Goal: Task Accomplishment & Management: Use online tool/utility

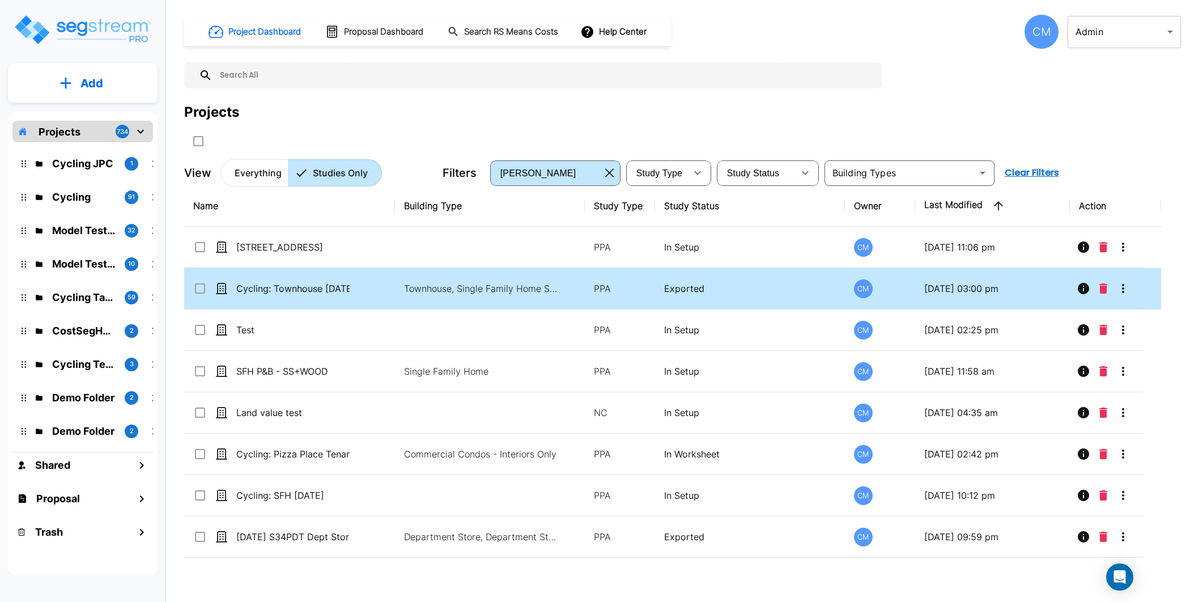
click at [741, 284] on p "Exported" at bounding box center [750, 289] width 172 height 14
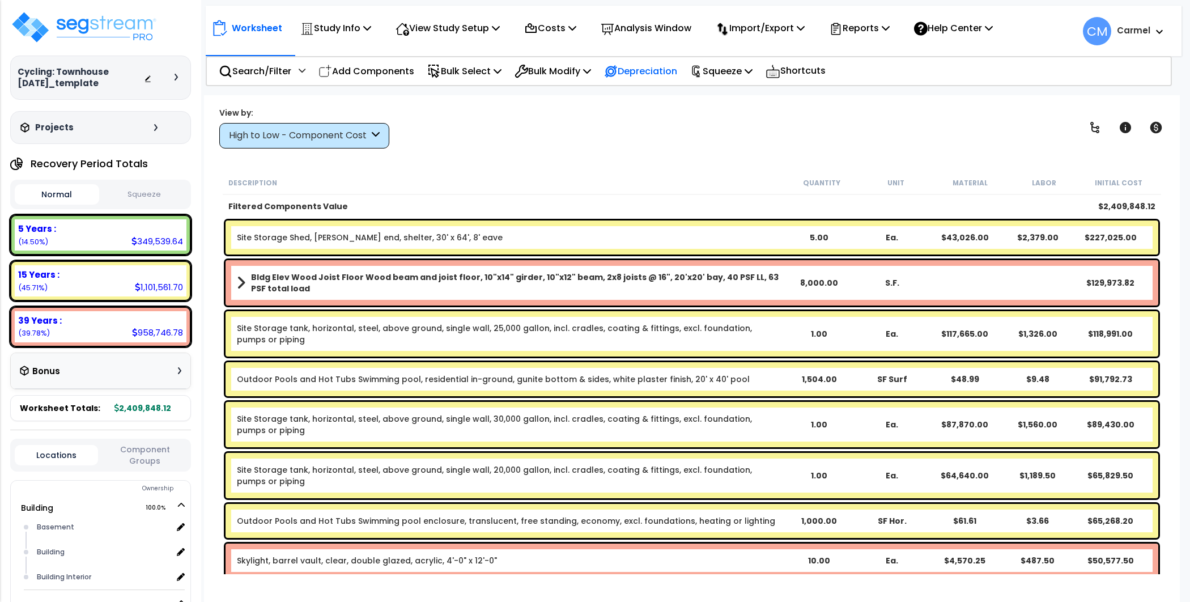
click at [665, 67] on p "Depreciation" at bounding box center [640, 70] width 73 height 15
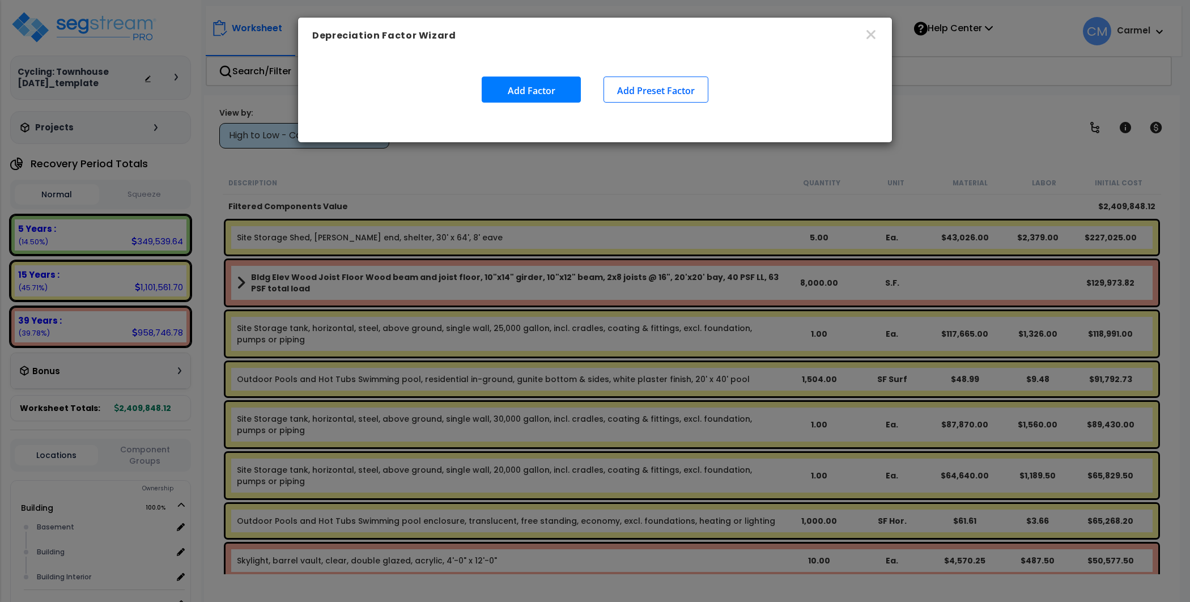
click at [673, 81] on button "Add Preset Factor" at bounding box center [656, 90] width 105 height 26
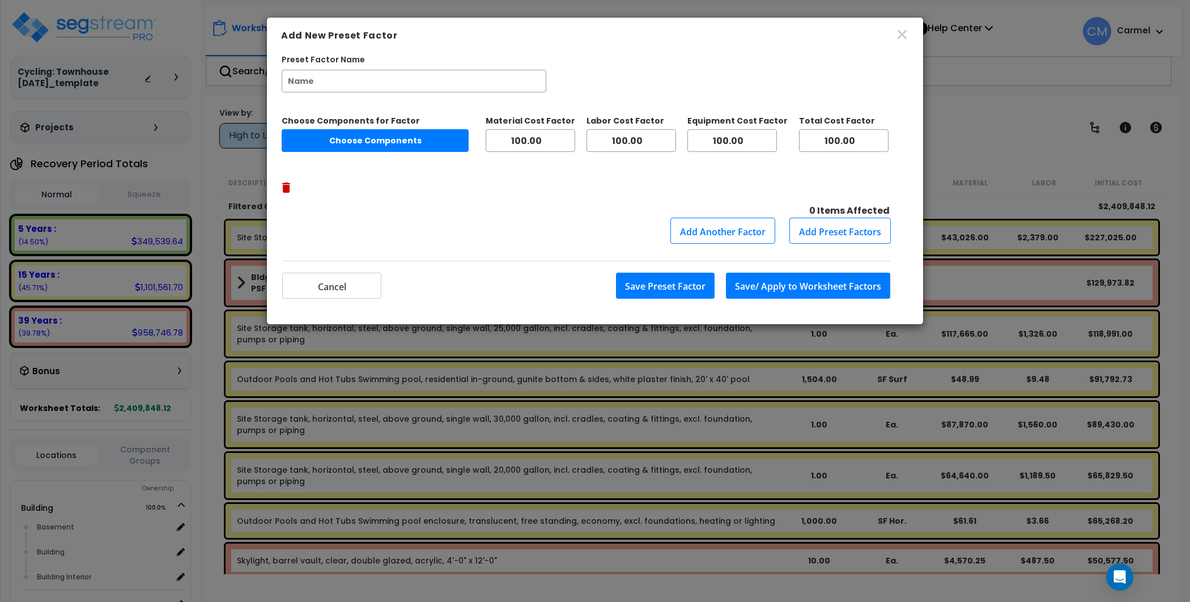
click at [497, 218] on div "Add Another Factor Add Preset Factors" at bounding box center [579, 231] width 624 height 26
click at [484, 86] on input "Preset Factor Name" at bounding box center [414, 81] width 265 height 23
type input "Trial Preset factor"
click at [530, 217] on div "Add Another Factor Add Preset Factors" at bounding box center [579, 230] width 624 height 26
click at [638, 137] on input "100.00" at bounding box center [632, 140] width 90 height 23
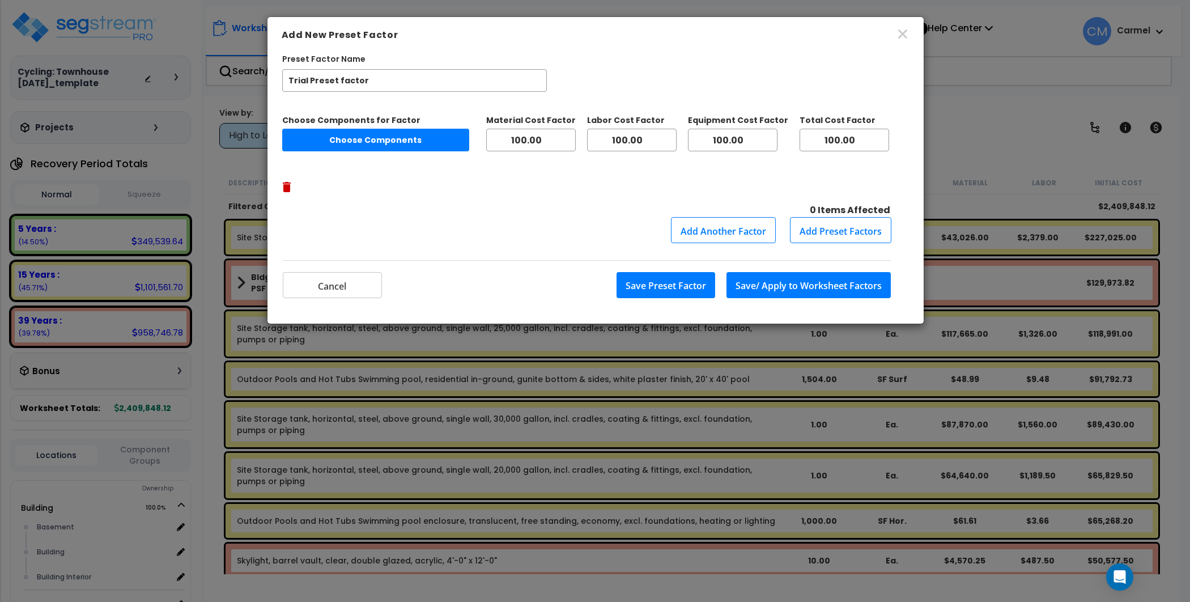
click at [638, 137] on input "100.00" at bounding box center [632, 140] width 90 height 23
type input "125"
click at [624, 217] on div "Add Another Factor Add Preset Factors" at bounding box center [579, 230] width 624 height 26
click at [731, 140] on input "100.00" at bounding box center [733, 140] width 90 height 23
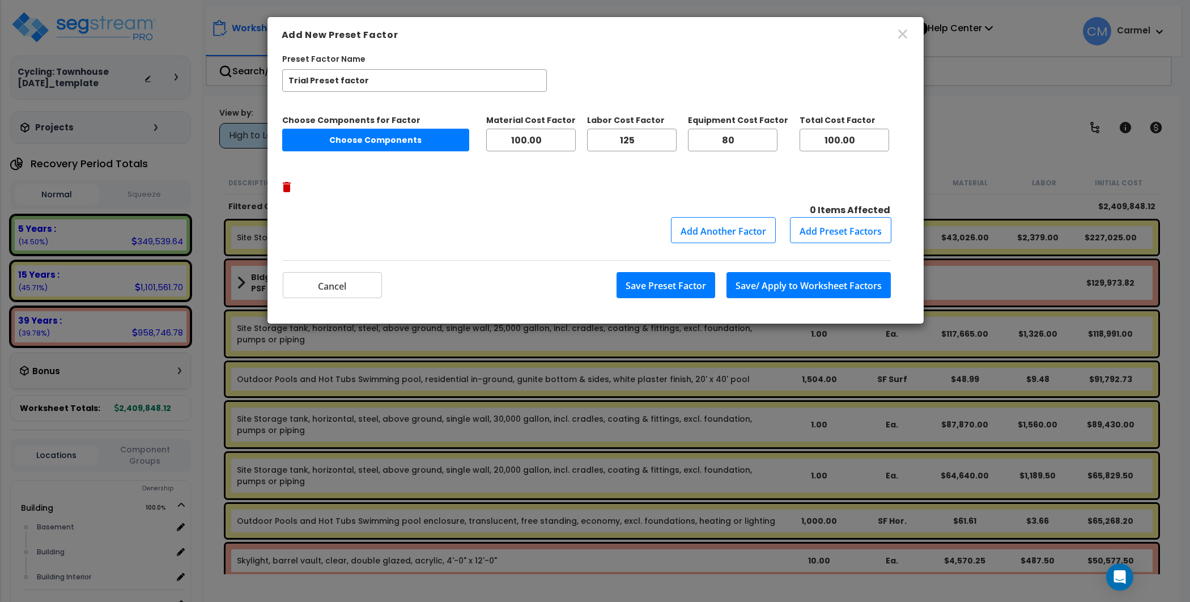
type input "80"
click at [656, 272] on button "Save Preset Factor" at bounding box center [666, 285] width 99 height 26
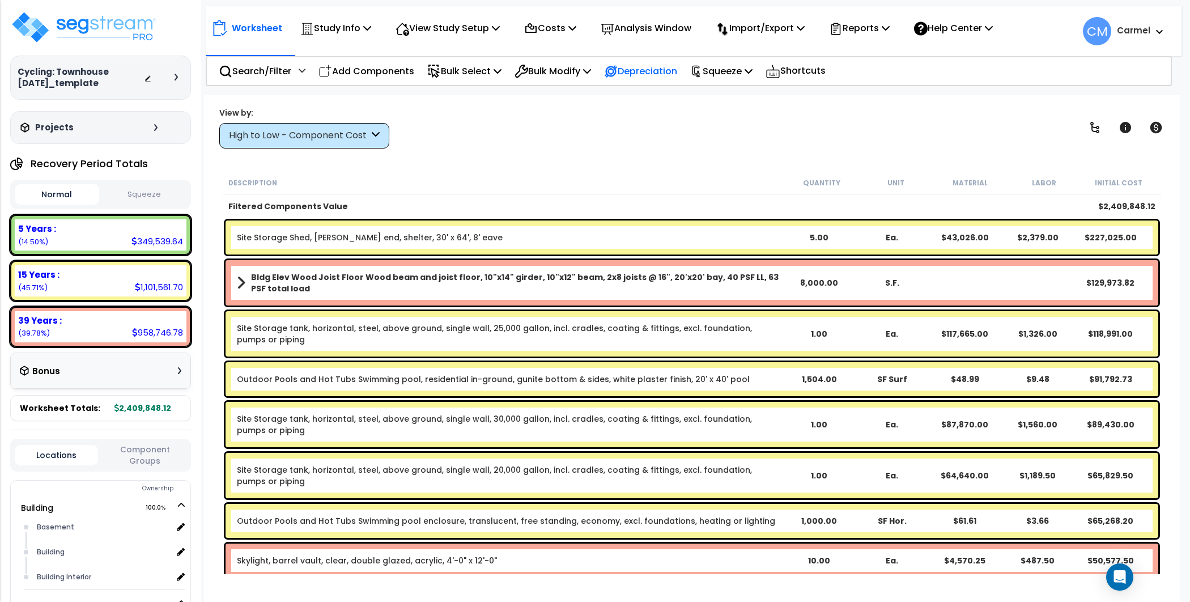
click at [646, 70] on p "Depreciation" at bounding box center [640, 70] width 73 height 15
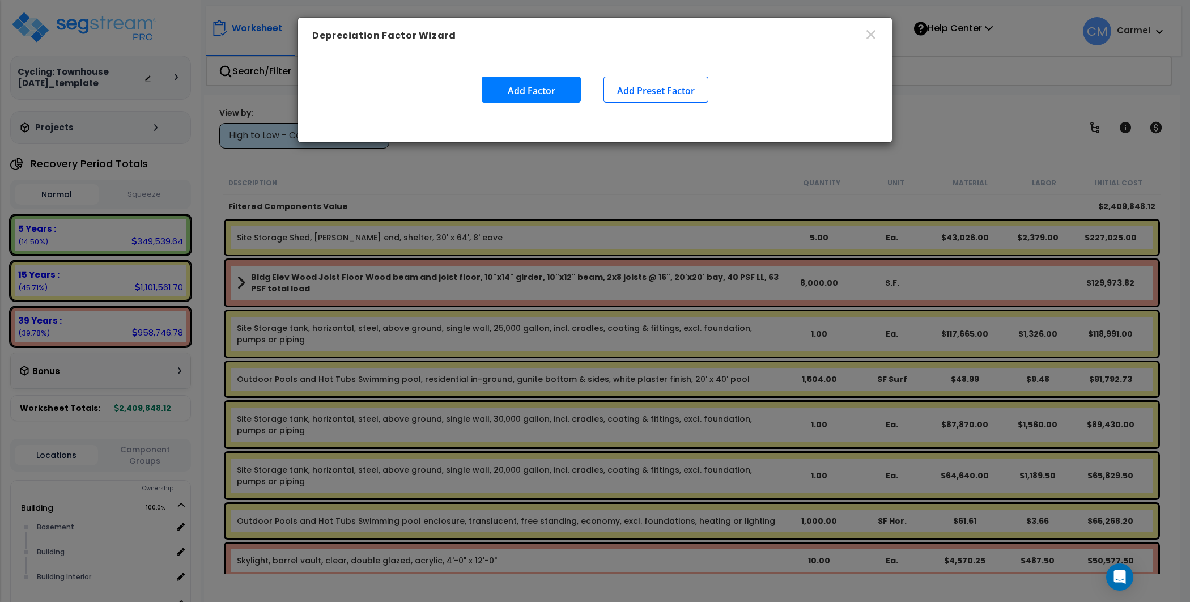
click at [631, 93] on button "Add Preset Factor" at bounding box center [656, 90] width 105 height 26
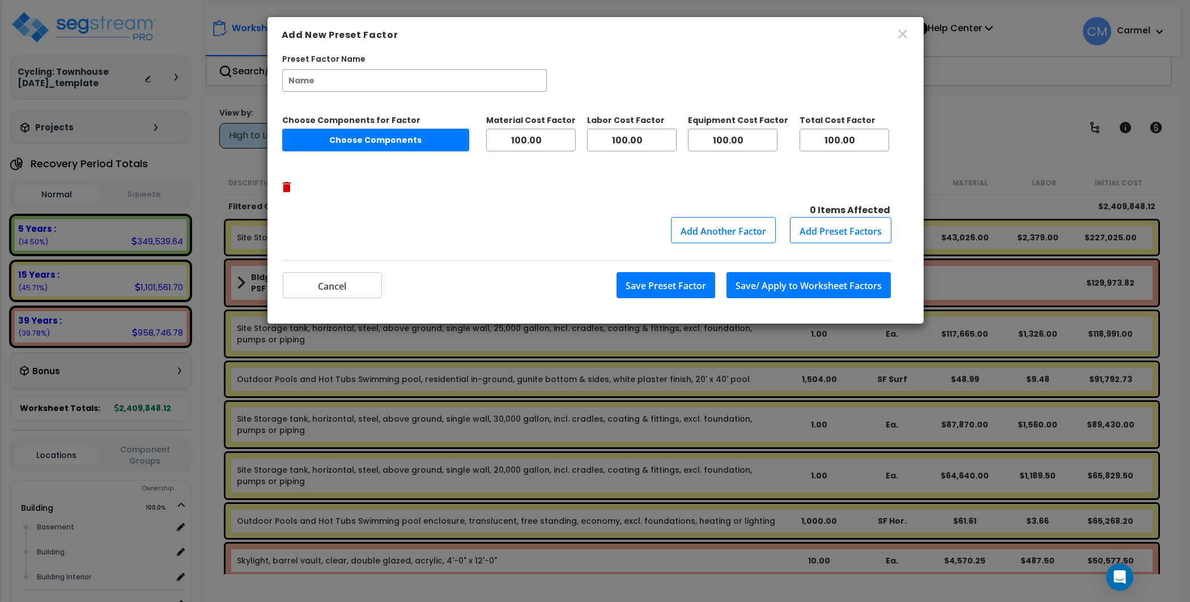
click at [830, 217] on button "Add Preset Factors" at bounding box center [840, 230] width 101 height 26
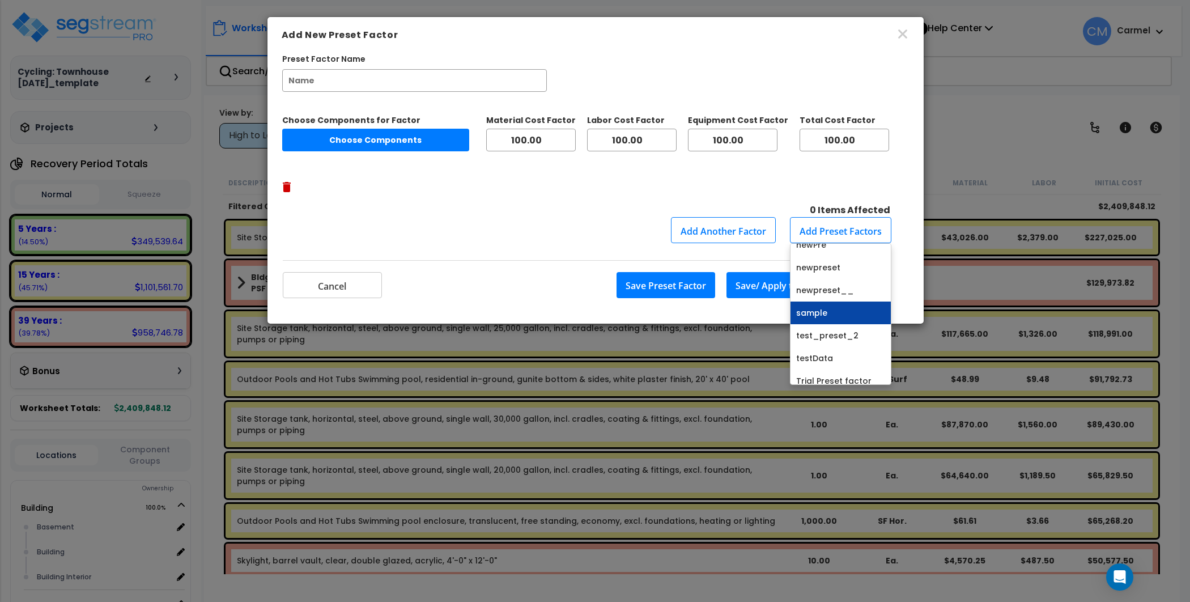
scroll to position [143, 0]
click at [833, 363] on link "Trial Preset factor" at bounding box center [841, 374] width 100 height 23
type input "Trial Preset factor"
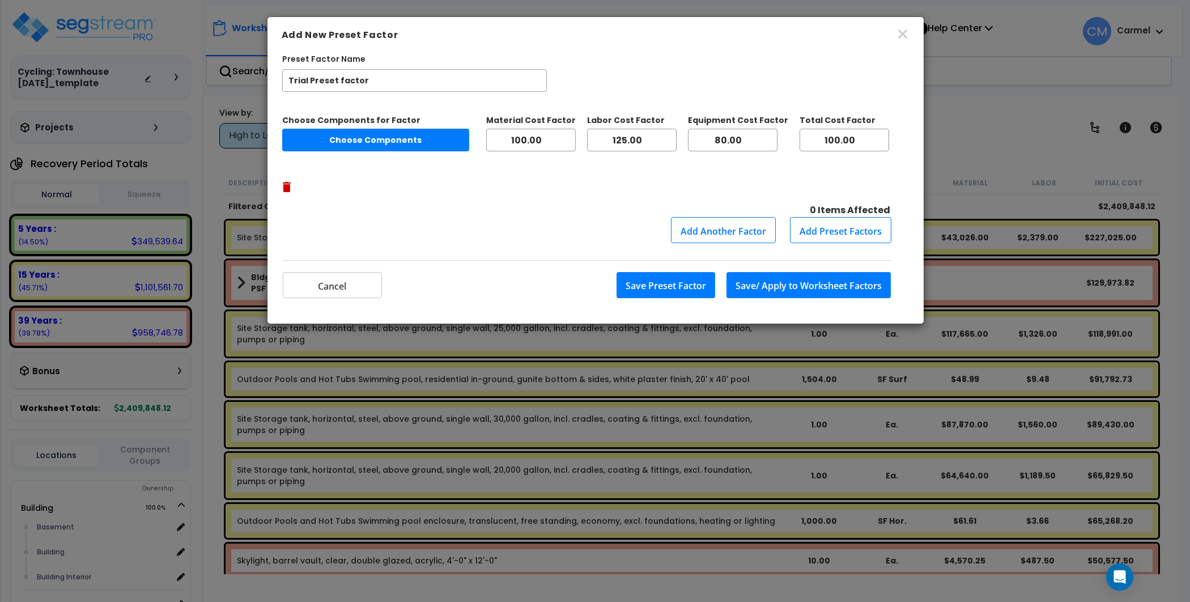
click at [404, 136] on button "Choose Components" at bounding box center [375, 140] width 187 height 23
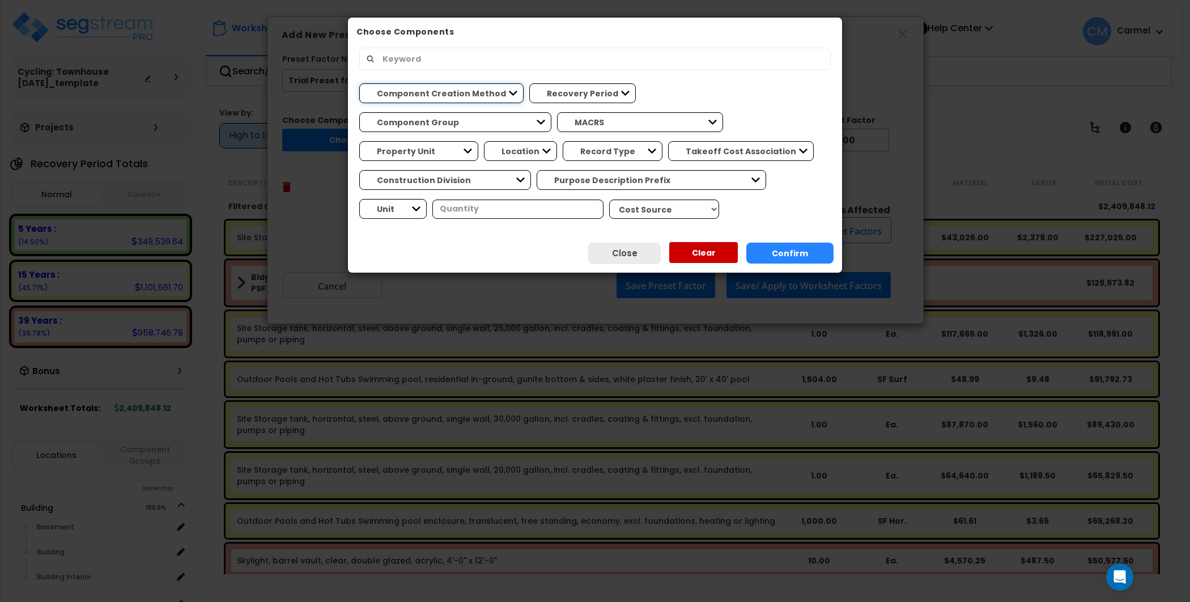
click at [481, 90] on select "Component Creation Method Manually Generated Model Generated" at bounding box center [441, 93] width 164 height 20
click at [541, 232] on div "Component Creation Method Manually Generated Model Generated Recovery Period 5 …" at bounding box center [595, 135] width 494 height 196
click at [478, 141] on select "Property Unit Building Site Improvements" at bounding box center [418, 151] width 119 height 20
click at [551, 112] on select "Component Group BLDG CLEARING, GRADING, & E... BLDG FOUNDATIONS BLDG CONCRETE S…" at bounding box center [455, 122] width 192 height 20
click at [449, 56] on input "text" at bounding box center [600, 58] width 448 height 19
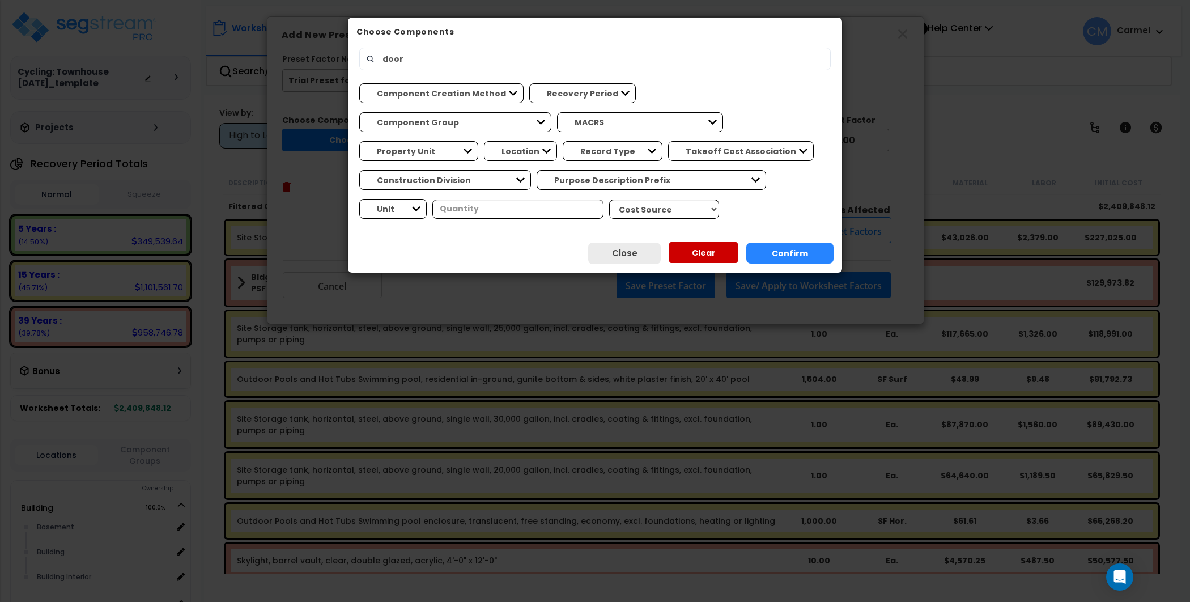
type input "door"
click at [489, 46] on div "door Component Creation Method Manually Generated Model Generated Recovery Peri…" at bounding box center [595, 135] width 494 height 196
click at [489, 53] on input "door" at bounding box center [600, 58] width 448 height 19
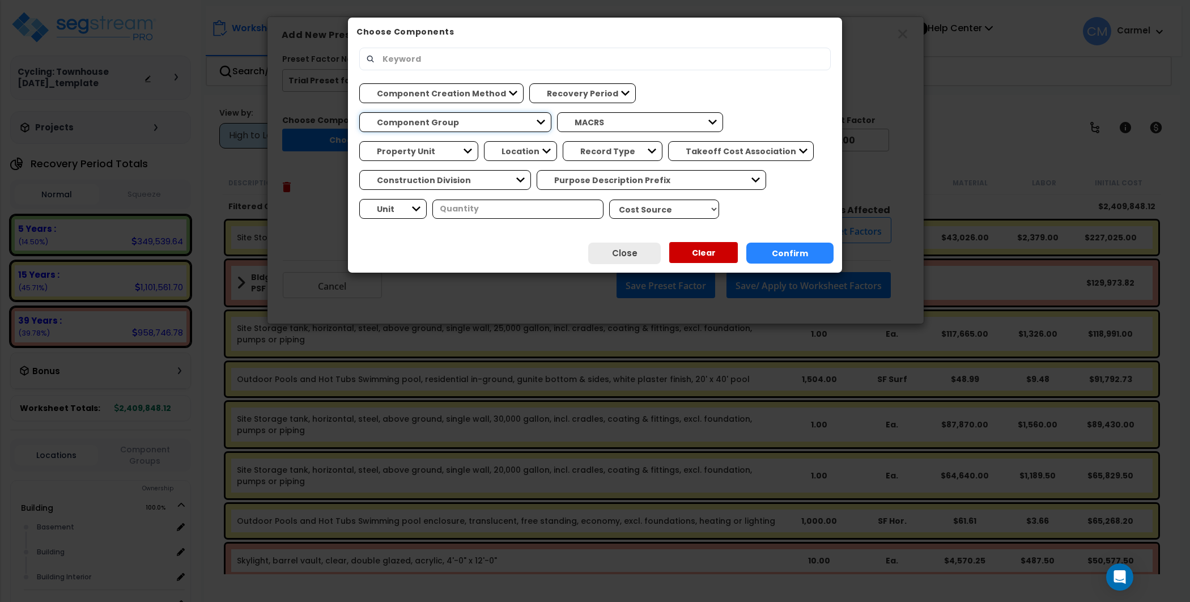
click at [551, 112] on select "Component Group BLDG CLEARING, GRADING, & E... BLDG FOUNDATIONS BLDG CONCRETE S…" at bounding box center [455, 122] width 192 height 20
select select "10848"
click at [551, 112] on select "Component Group BLDG CLEARING, GRADING, & E... BLDG FOUNDATIONS BLDG CONCRETE S…" at bounding box center [455, 122] width 192 height 20
click at [799, 248] on button "Confirm" at bounding box center [789, 253] width 87 height 21
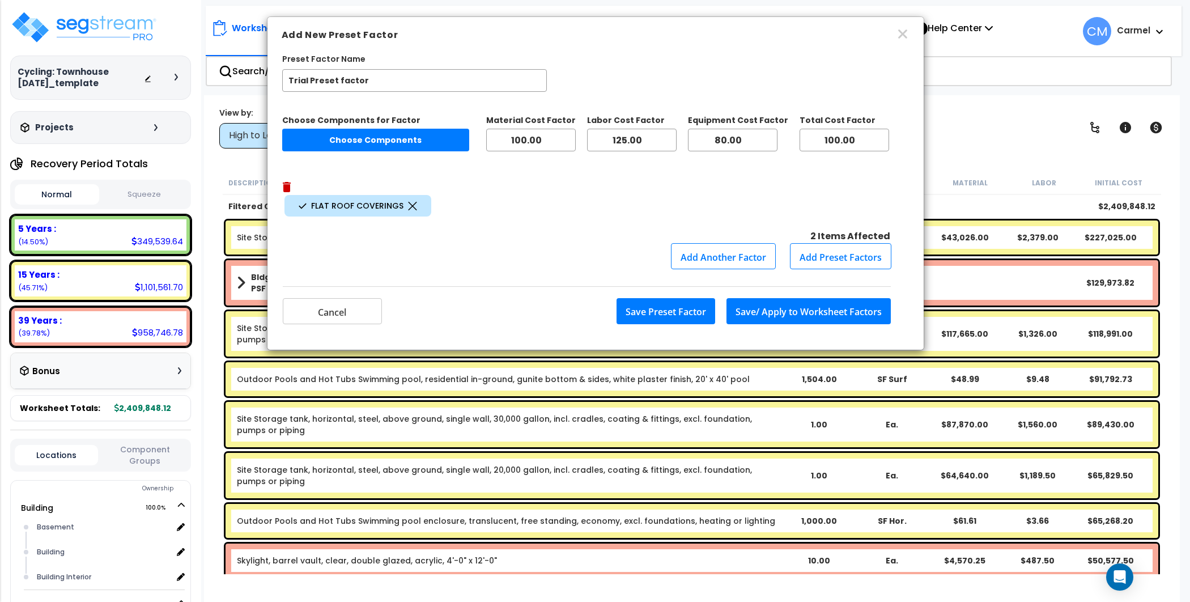
click at [463, 269] on div "Cancel Save Preset Factor Save/ Apply to Worksheet Factors" at bounding box center [595, 309] width 656 height 80
click at [1016, 106] on div "Add New Preset Factor Preset Factor Name Trial Preset factor Choose Components …" at bounding box center [595, 301] width 1190 height 602
